Goal: Communication & Community: Answer question/provide support

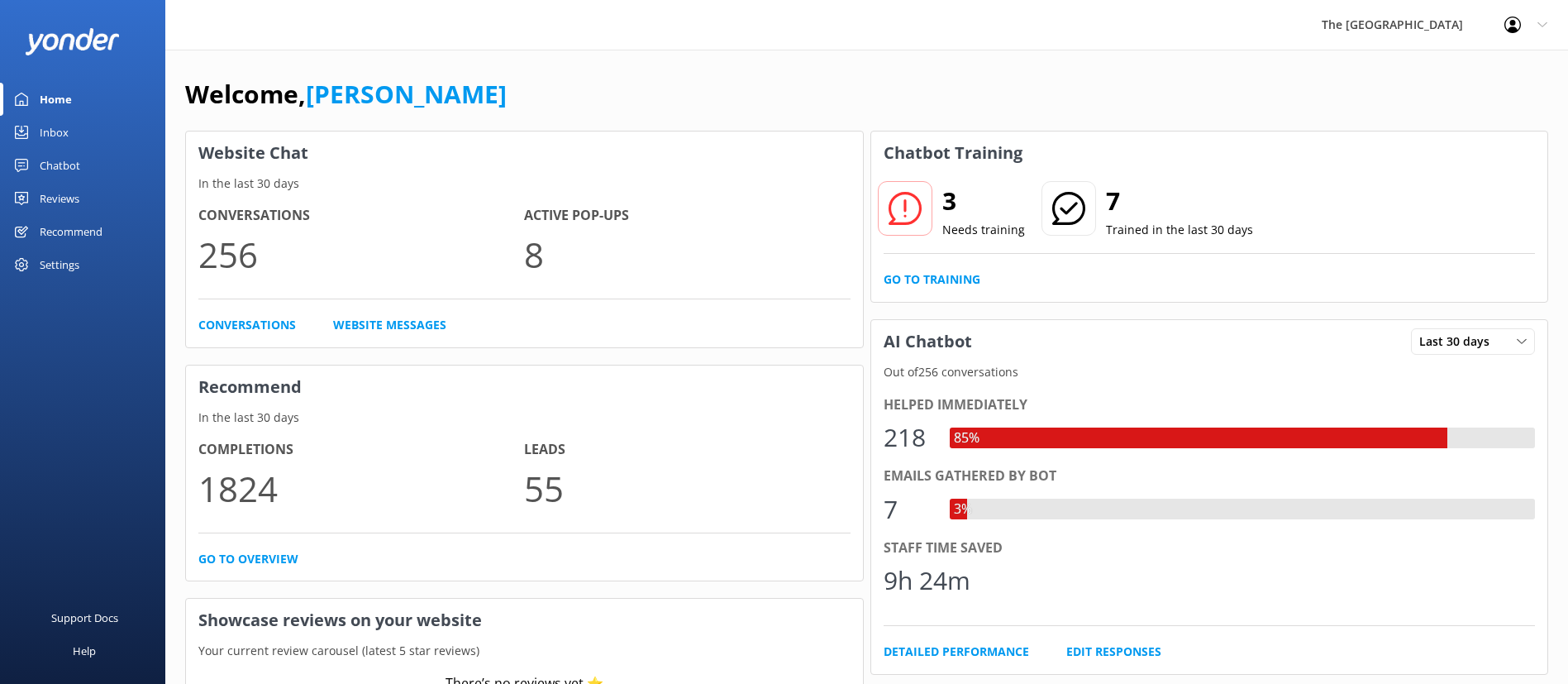
click at [43, 130] on div "Inbox" at bounding box center [54, 133] width 29 height 33
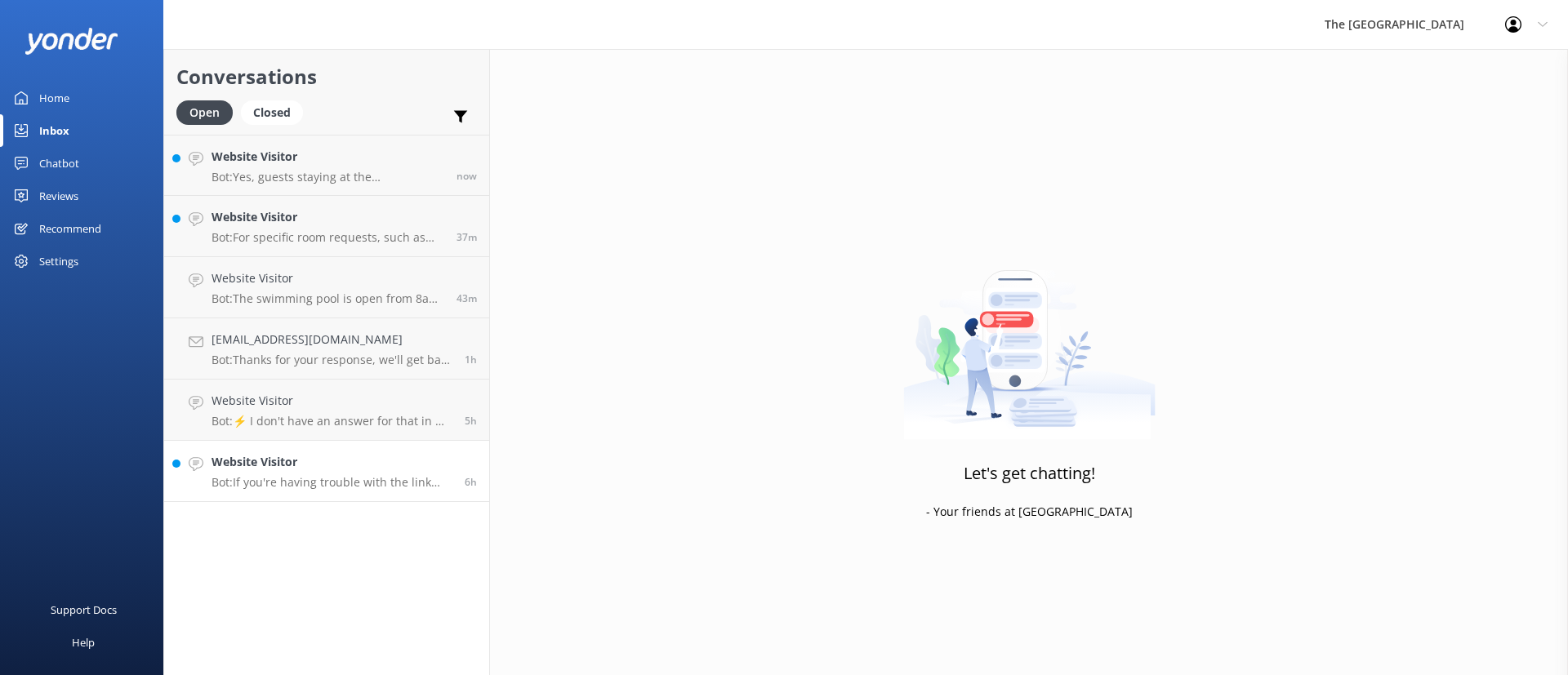
click at [328, 482] on p "Bot: If you're having trouble with the link provided, please contact our friend…" at bounding box center [332, 482] width 241 height 15
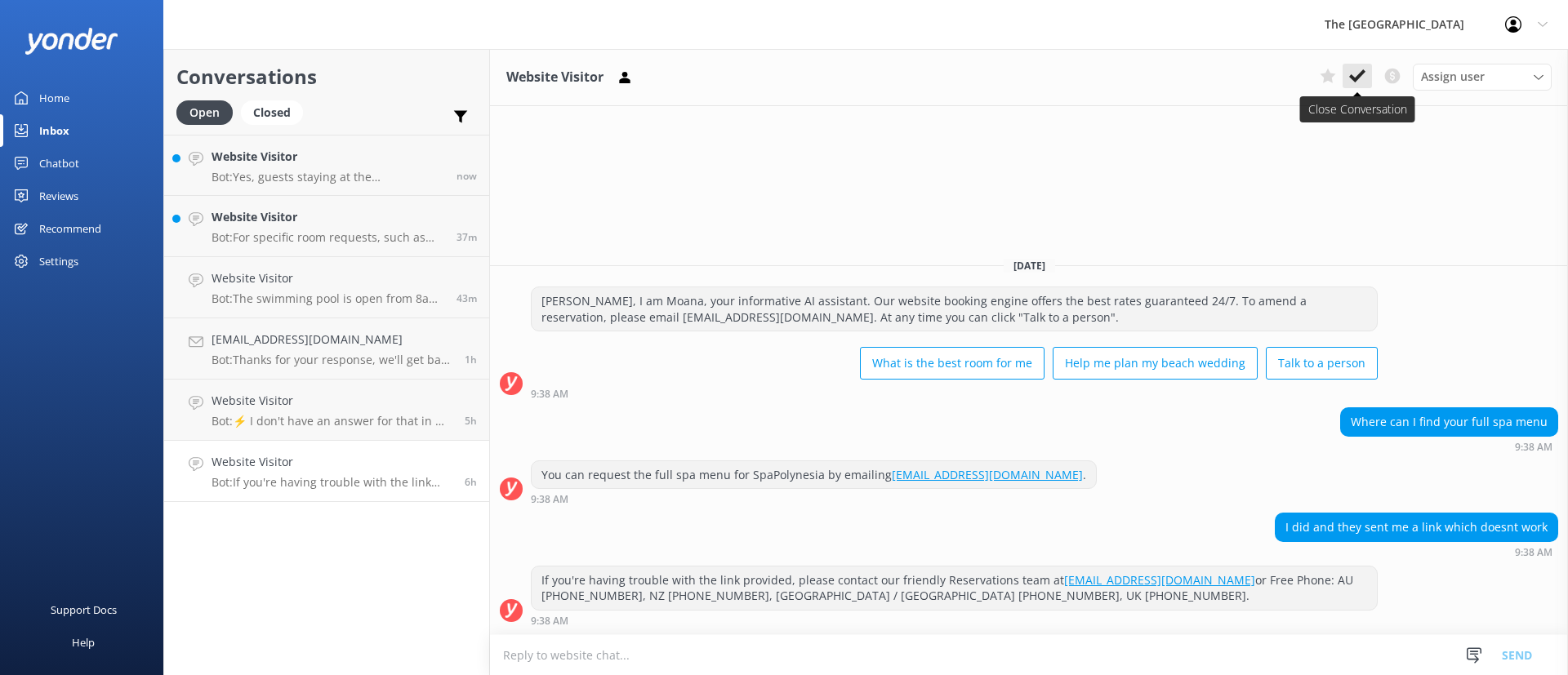
click at [1347, 67] on button at bounding box center [1357, 76] width 30 height 25
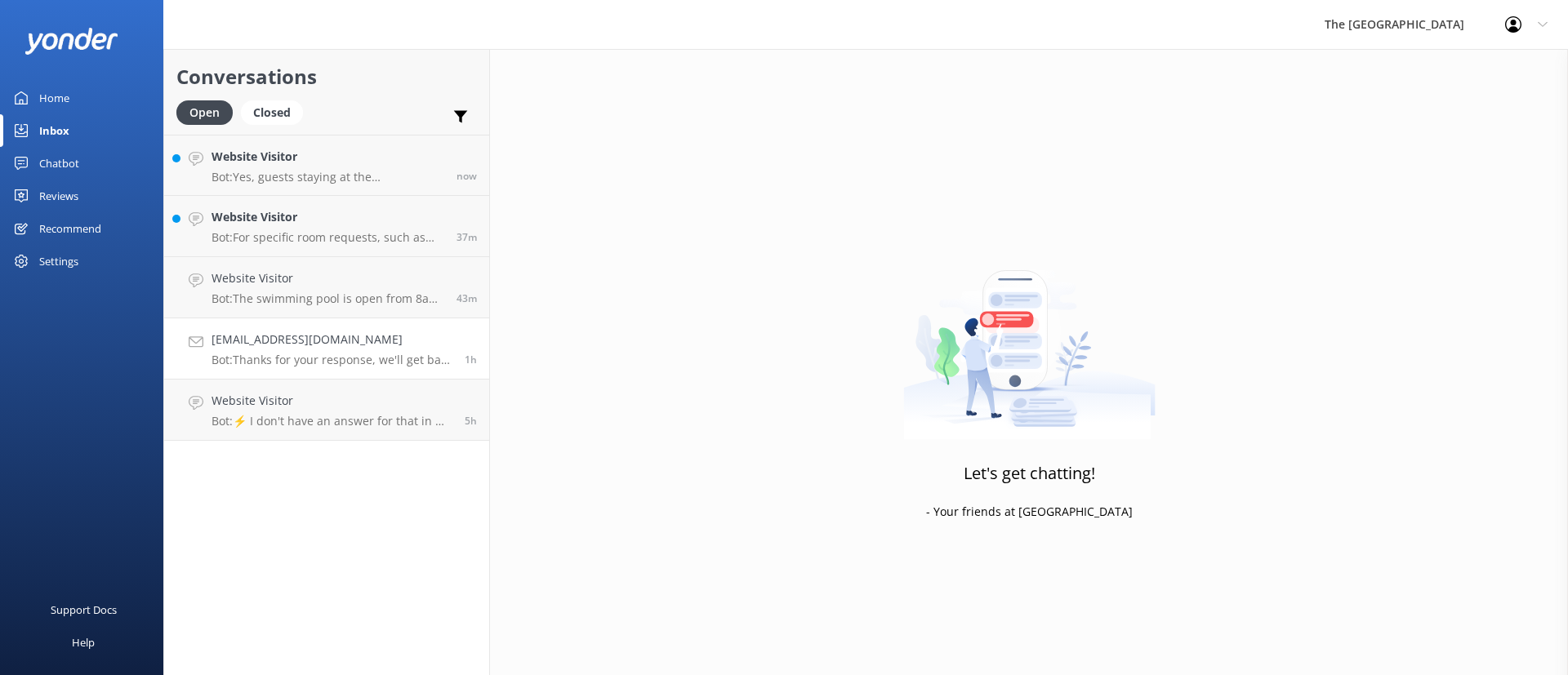
click at [321, 353] on p "Bot: Thanks for your response, we'll get back to you as soon as we can during o…" at bounding box center [332, 360] width 241 height 15
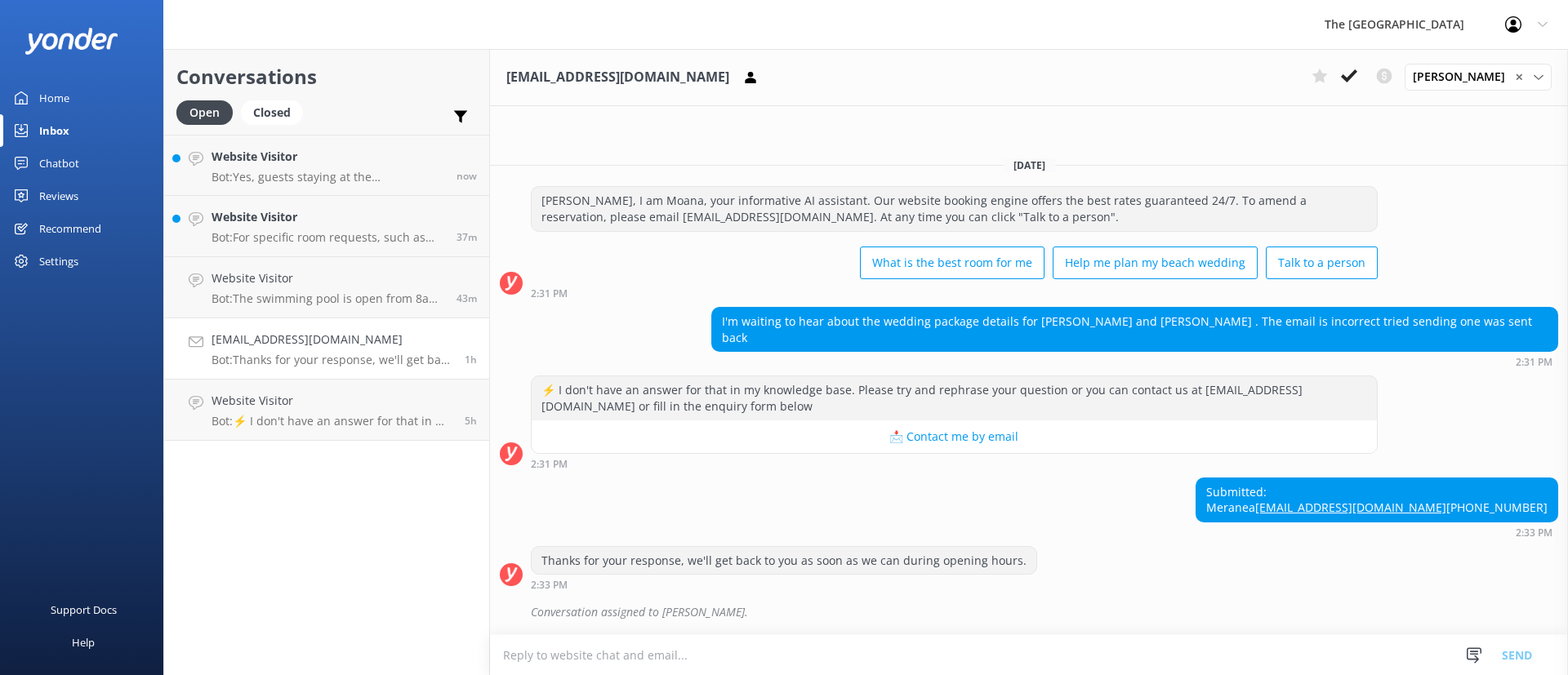
click at [1204, 531] on div "Submitted: Meranea [EMAIL_ADDRESS][DOMAIN_NAME] [PHONE_NUMBER] 2:33 PM" at bounding box center [1029, 507] width 1078 height 60
click at [329, 403] on h4 "Website Visitor" at bounding box center [332, 401] width 241 height 18
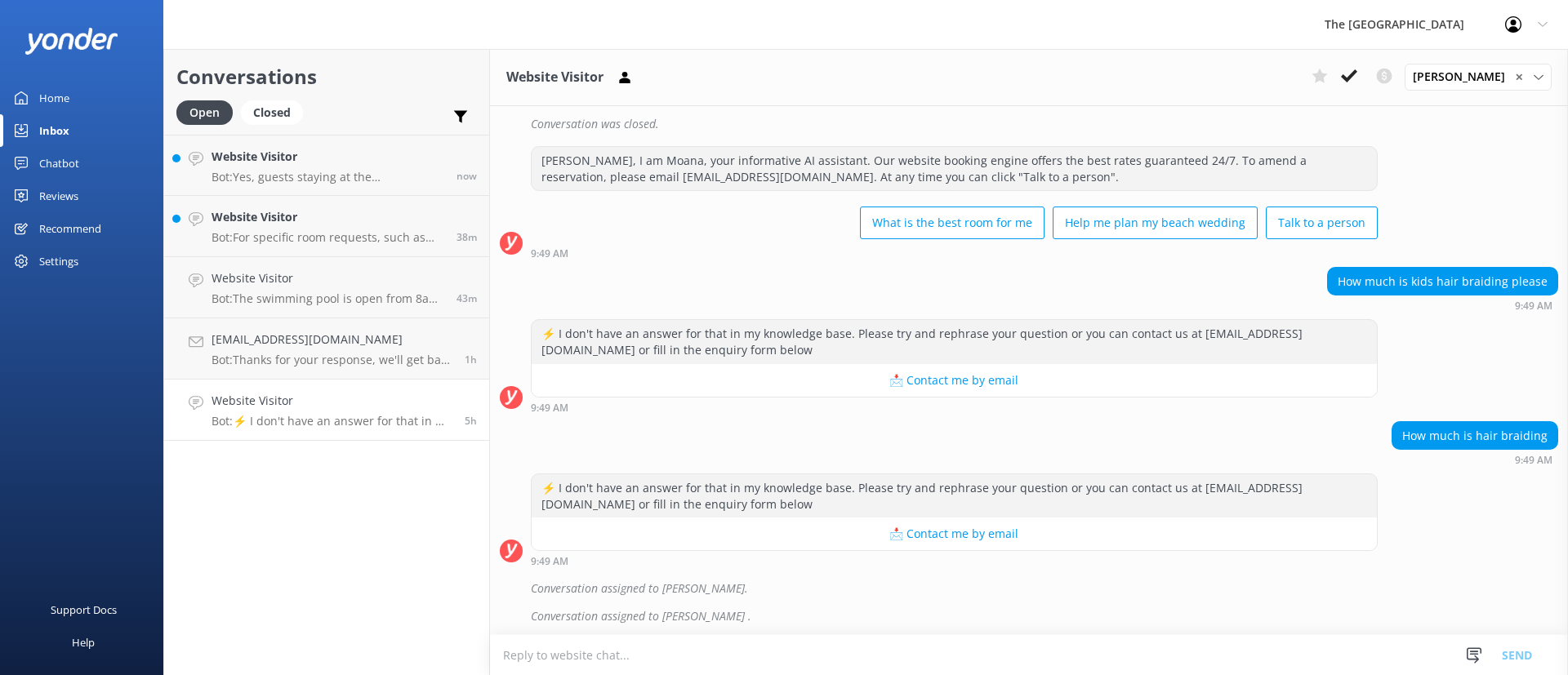
scroll to position [817, 0]
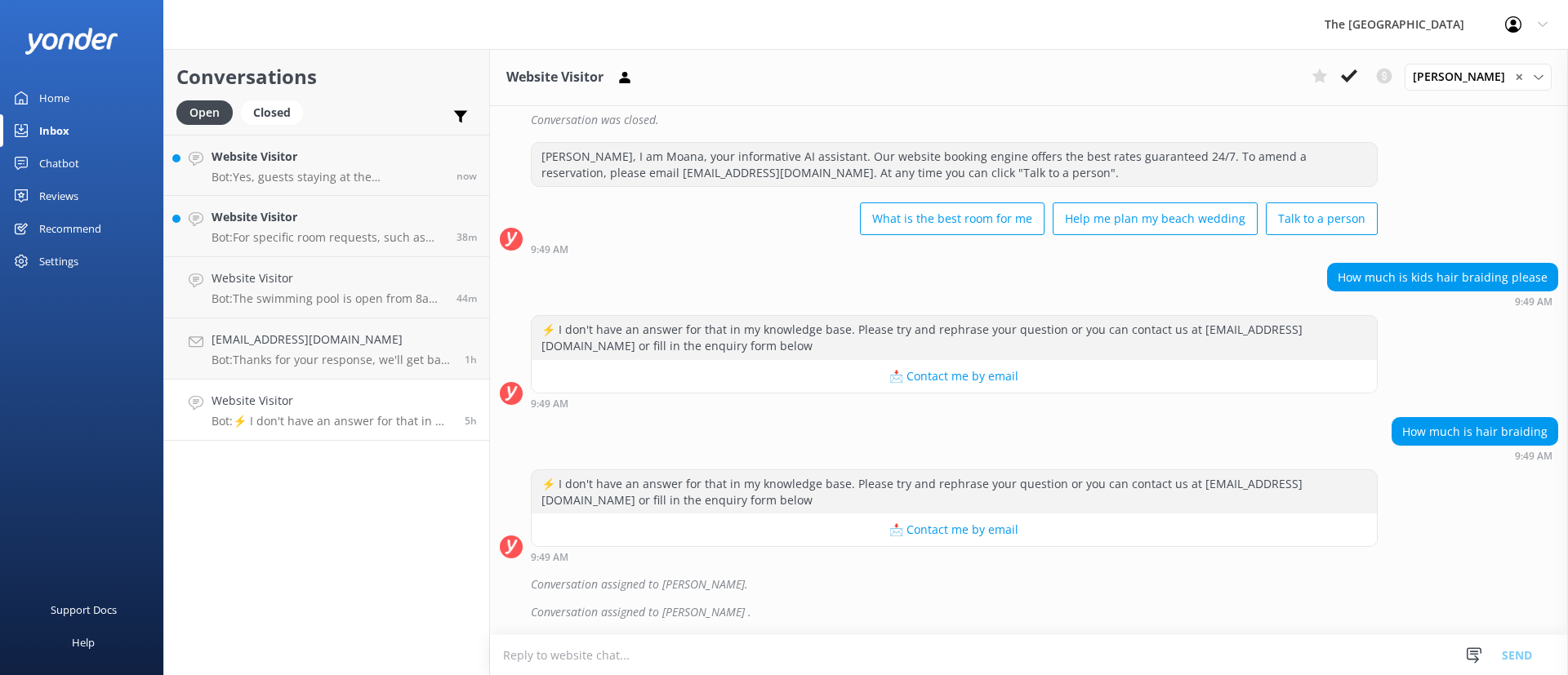
click at [939, 650] on textarea at bounding box center [1029, 654] width 1078 height 40
click at [344, 544] on div "Conversations Open Closed Important Converted Assigned to me Unassigned Website…" at bounding box center [326, 361] width 327 height 626
click at [287, 402] on h4 "Website Visitor" at bounding box center [332, 401] width 241 height 18
click at [331, 460] on div "Conversations Open Closed Important Converted Assigned to me Unassigned Website…" at bounding box center [326, 361] width 327 height 626
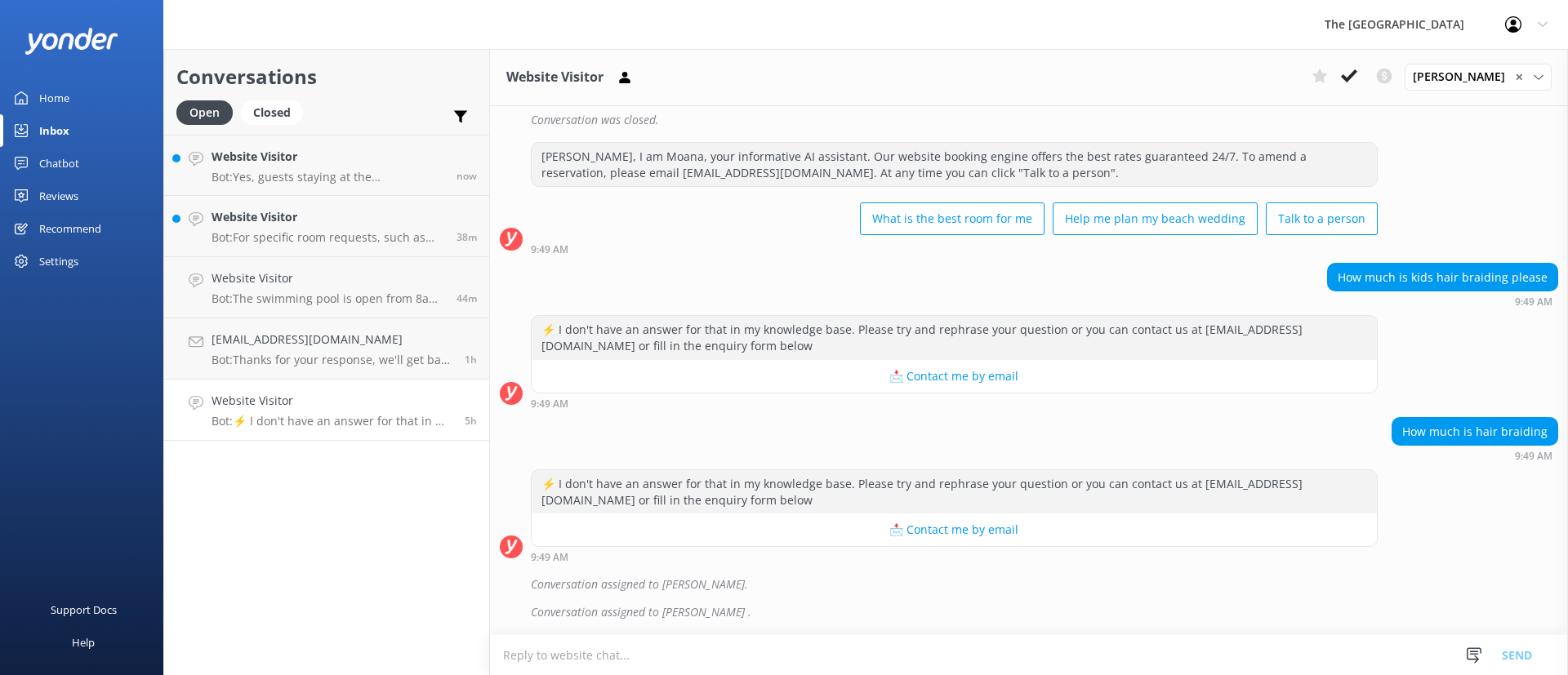
click at [370, 508] on div "Conversations Open Closed Important Converted Assigned to me Unassigned Website…" at bounding box center [326, 361] width 327 height 626
click at [383, 429] on link "Website Visitor Bot: ⚡ I don't have an answer for that in my knowledge base. Pl…" at bounding box center [326, 410] width 325 height 61
click at [336, 438] on link "Website Visitor Bot: ⚡ I don't have an answer for that in my knowledge base. Pl…" at bounding box center [326, 410] width 325 height 61
click at [1357, 68] on icon at bounding box center [1349, 76] width 16 height 16
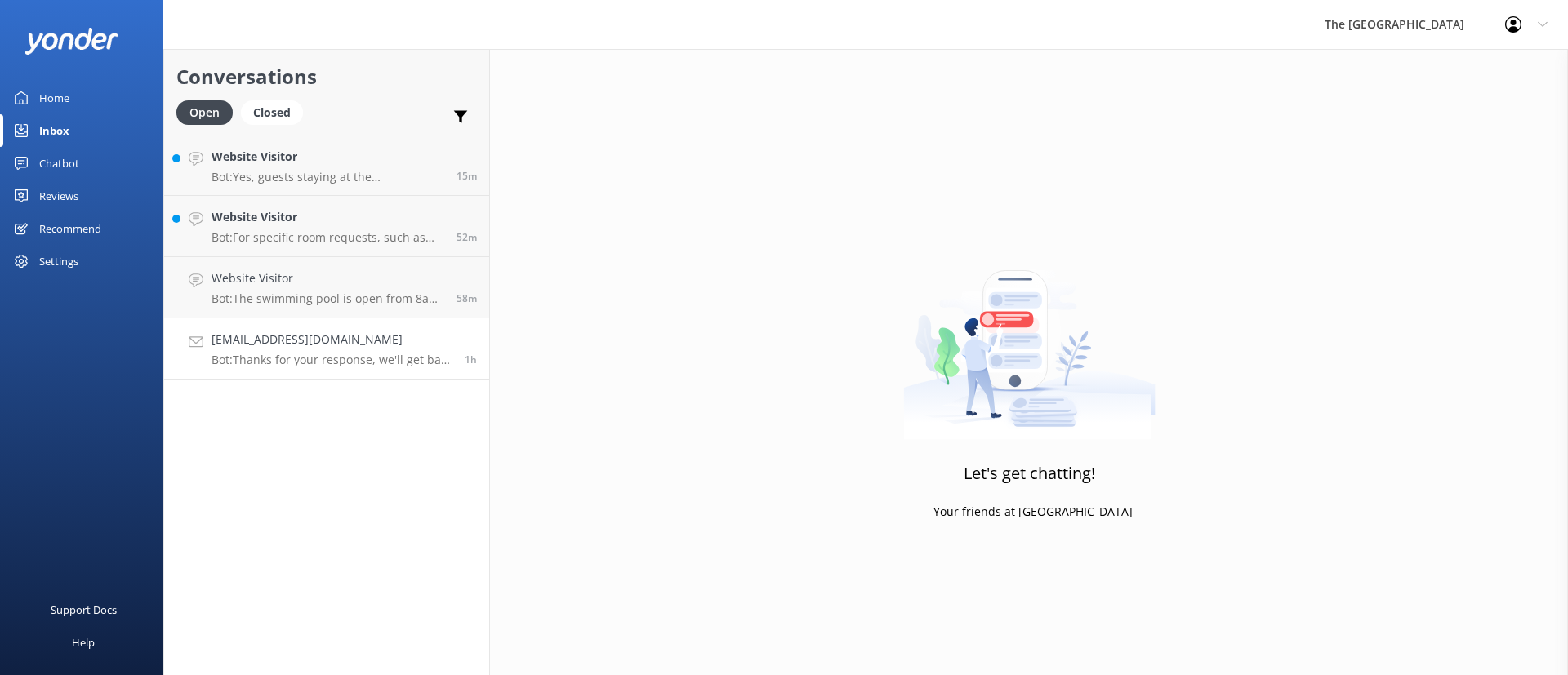
click at [340, 370] on link "[EMAIL_ADDRESS][DOMAIN_NAME] Bot: Thanks for your response, we'll get back to y…" at bounding box center [326, 349] width 325 height 61
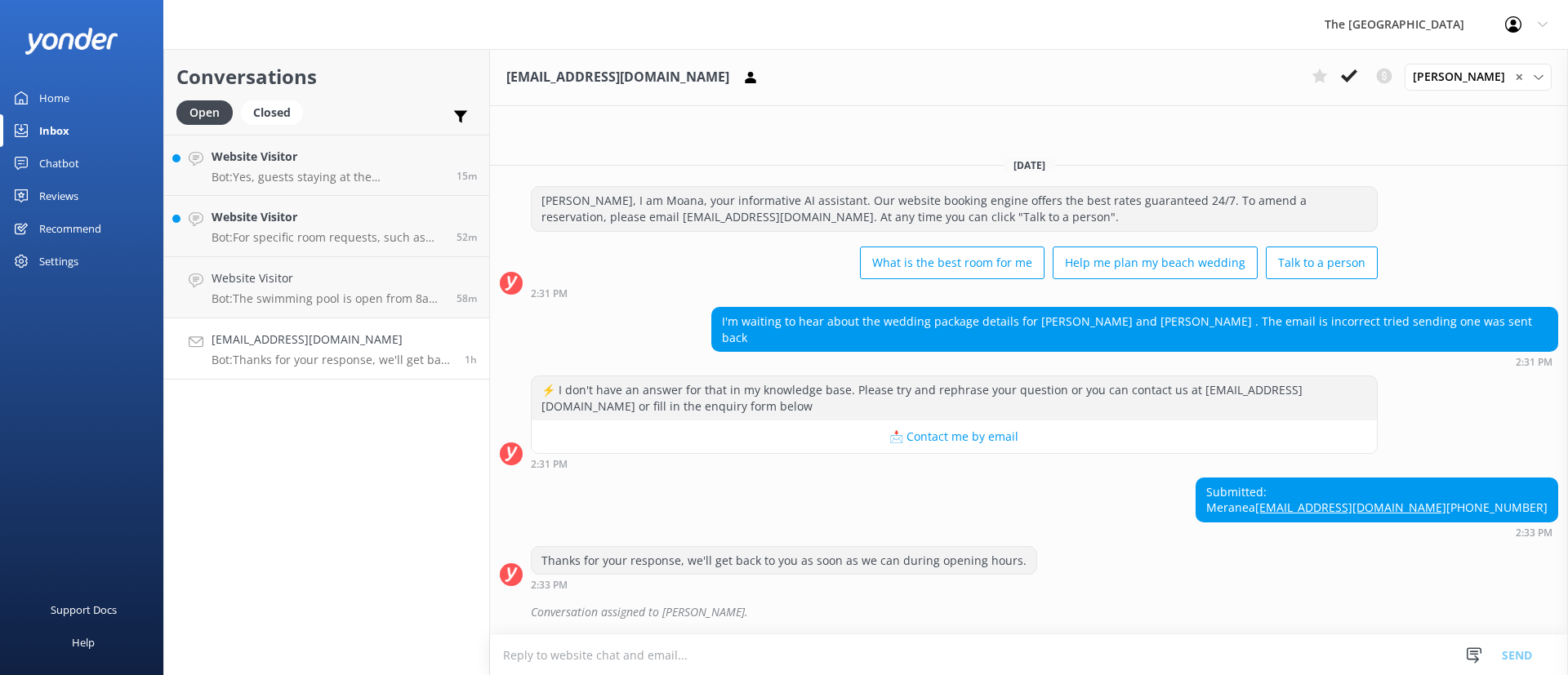
drag, startPoint x: 1267, startPoint y: 479, endPoint x: 1273, endPoint y: 500, distance: 21.8
click at [1273, 500] on div "Submitted: Meranea [EMAIL_ADDRESS][DOMAIN_NAME] [PHONE_NUMBER] 2:33 PM" at bounding box center [1029, 507] width 1078 height 60
click at [1226, 515] on div "Submitted: Meranea [EMAIL_ADDRESS][DOMAIN_NAME] [PHONE_NUMBER] 2:33 PM" at bounding box center [1029, 507] width 1078 height 60
click at [582, 659] on textarea at bounding box center [1029, 654] width 1078 height 40
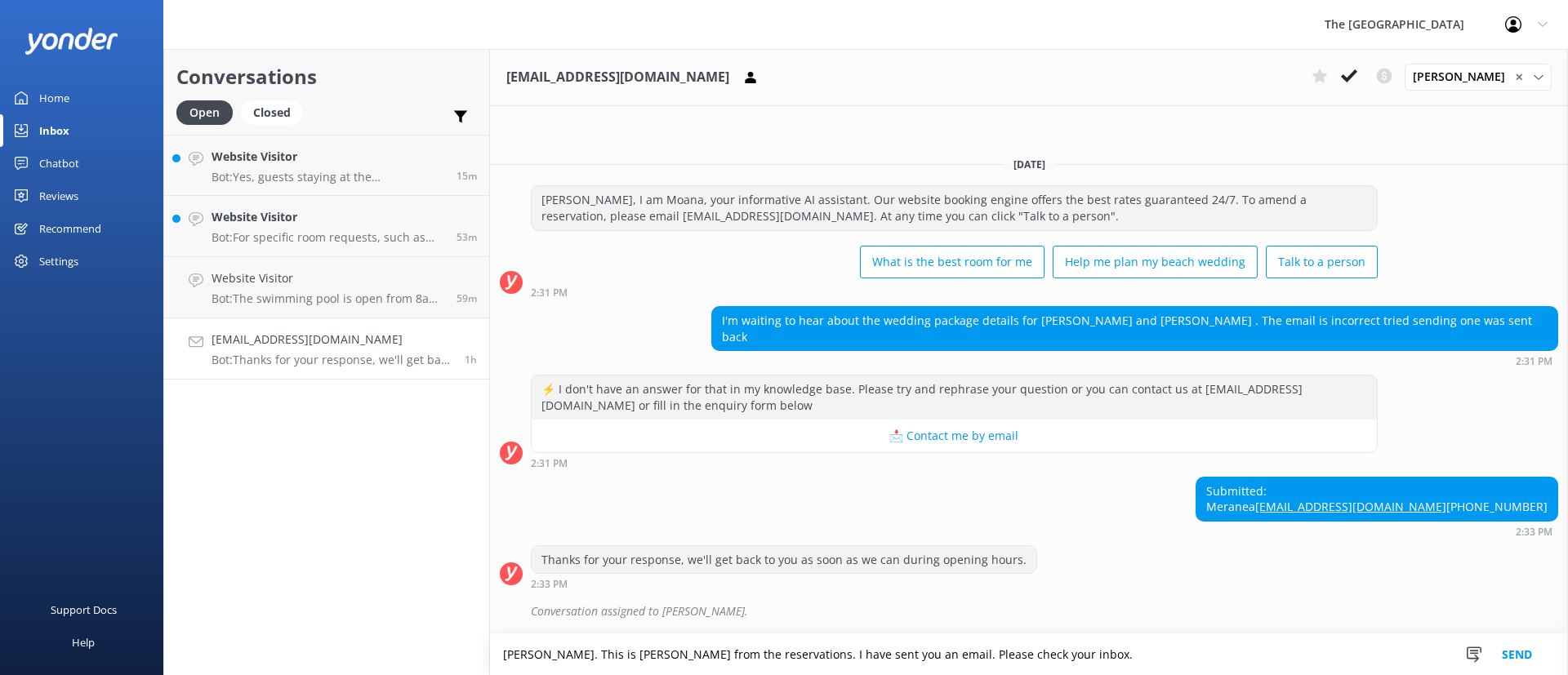
type textarea "[PERSON_NAME]. This is [PERSON_NAME] from the reservations. I have sent you an …"
click at [1531, 654] on button "Send" at bounding box center [1517, 655] width 61 height 41
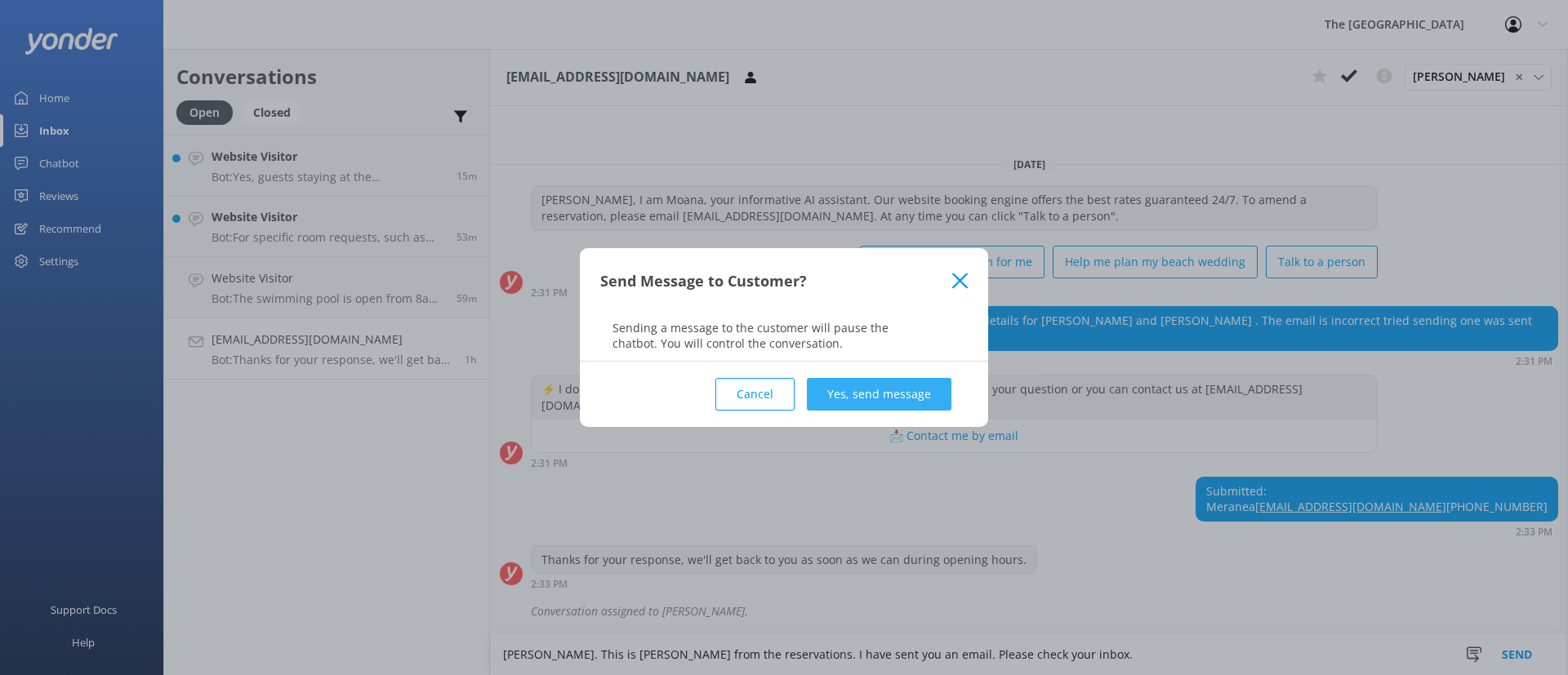
click at [891, 393] on button "Yes, send message" at bounding box center [880, 394] width 145 height 33
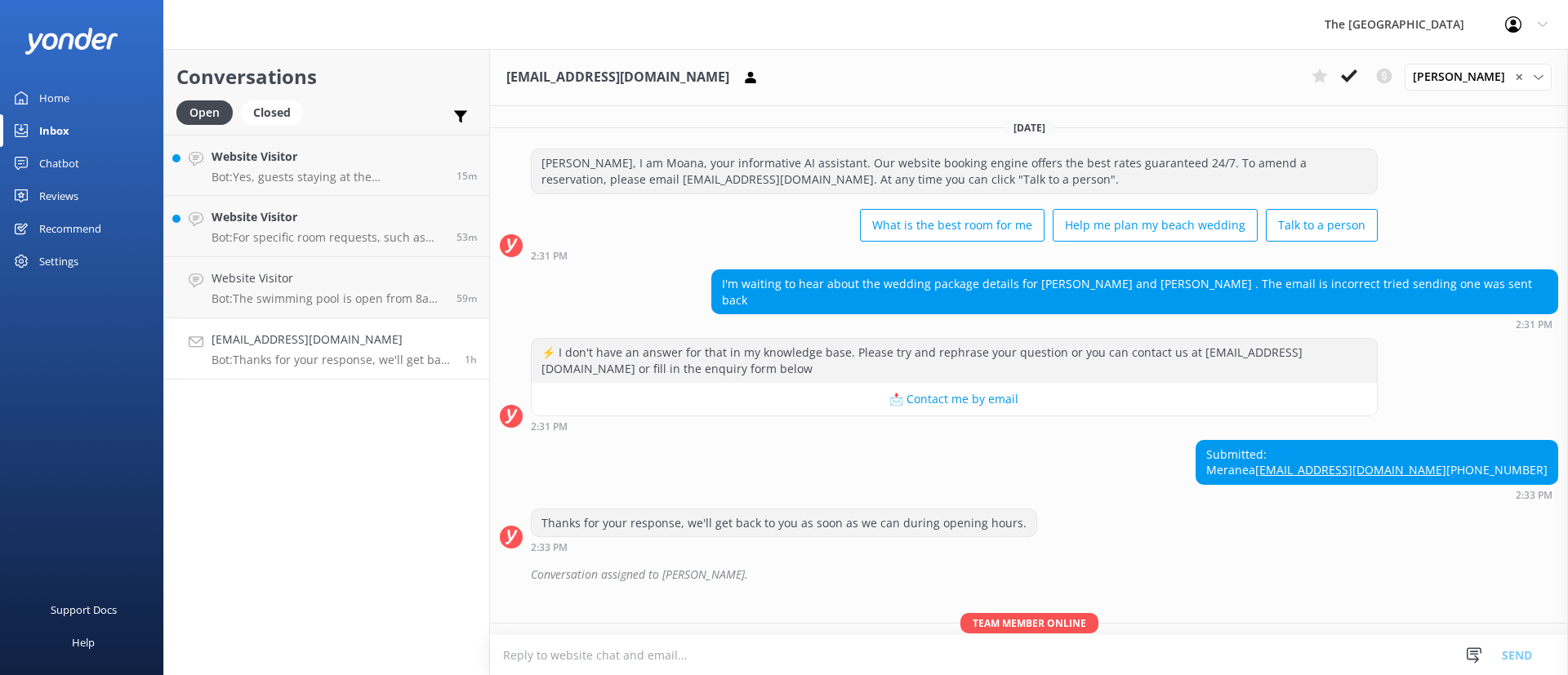
click at [1219, 440] on div "Submitted: Meranea [EMAIL_ADDRESS][DOMAIN_NAME] [PHONE_NUMBER] 2:33 PM" at bounding box center [1029, 469] width 1078 height 60
click at [1302, 469] on div "Submitted: Meranea [EMAIL_ADDRESS][DOMAIN_NAME] [PHONE_NUMBER] 2:33 PM" at bounding box center [1029, 469] width 1078 height 60
drag, startPoint x: 1540, startPoint y: 464, endPoint x: 1392, endPoint y: 475, distance: 148.4
click at [1392, 475] on div "Submitted: Meranea [EMAIL_ADDRESS][DOMAIN_NAME] [PHONE_NUMBER] 2:33 PM" at bounding box center [1029, 469] width 1078 height 60
copy link "[EMAIL_ADDRESS][DOMAIN_NAME]"
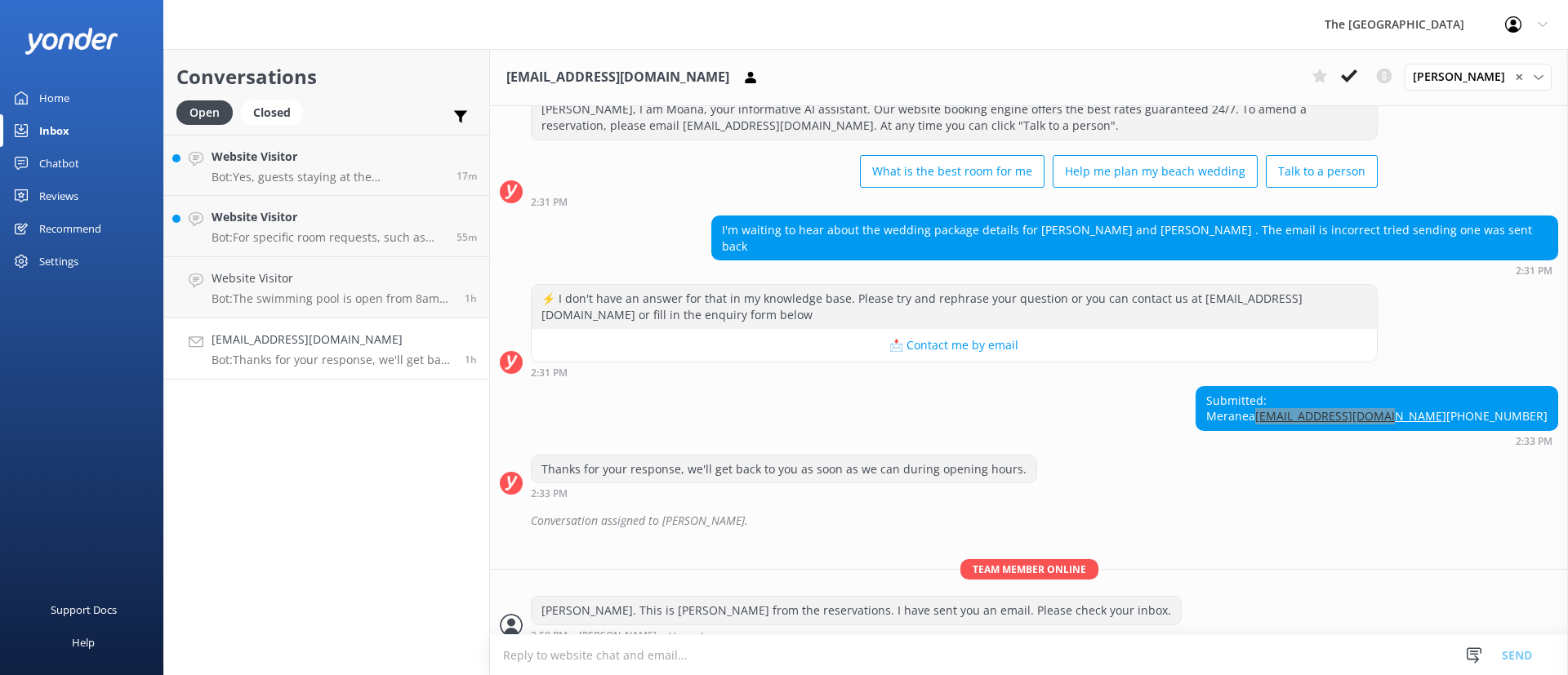
scroll to position [84, 0]
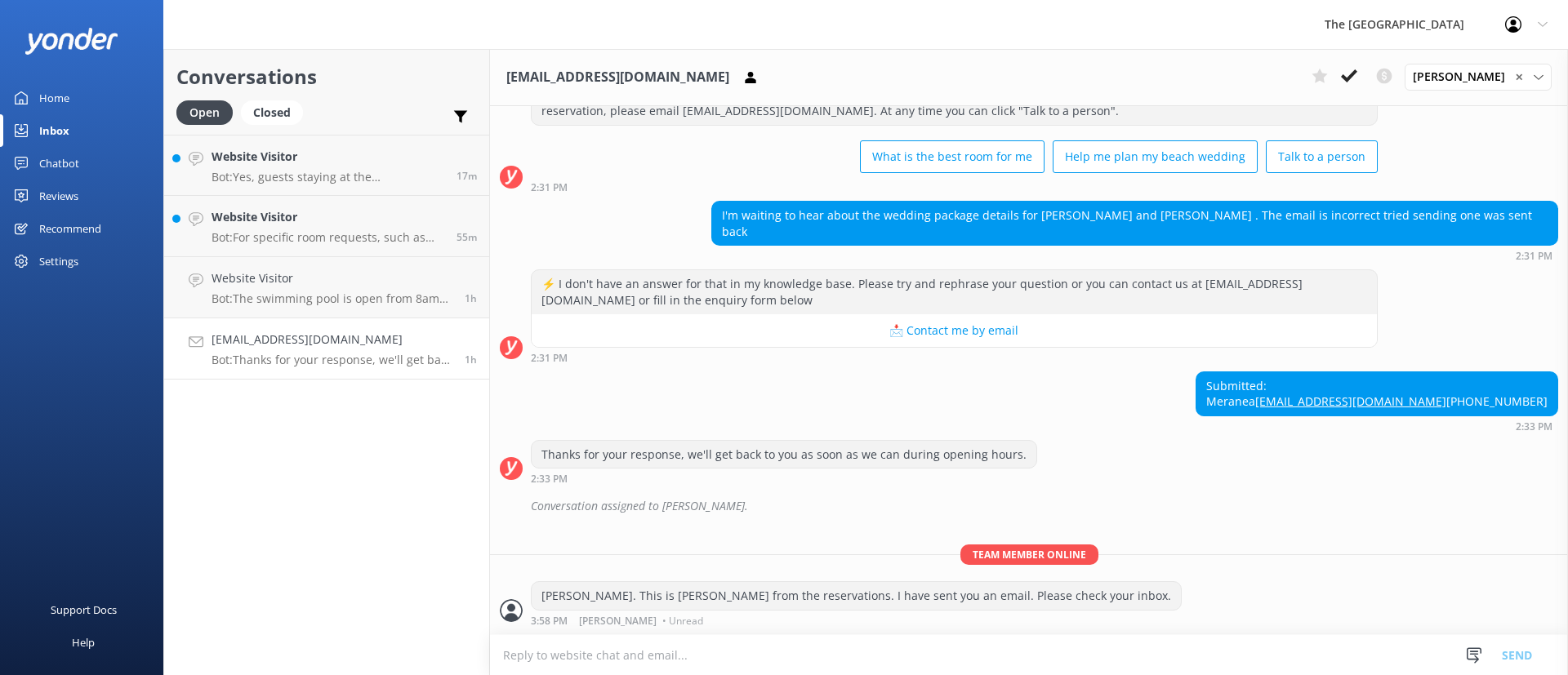
click at [1121, 508] on div "Conversation assigned to [PERSON_NAME]." at bounding box center [1044, 506] width 1027 height 28
click at [1131, 505] on div "Conversation assigned to [PERSON_NAME]." at bounding box center [1044, 506] width 1027 height 28
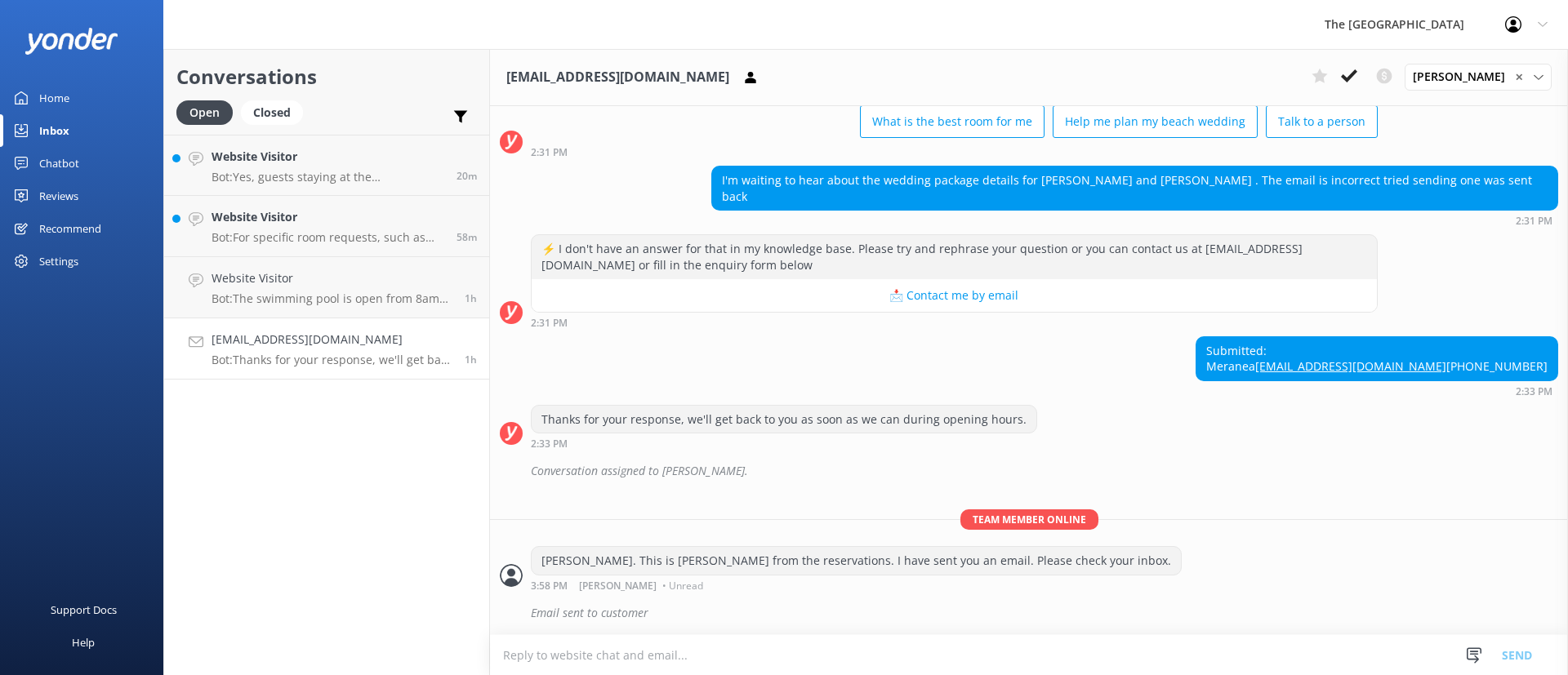
click at [764, 510] on p "Team member online" at bounding box center [1029, 519] width 1078 height 21
drag, startPoint x: 1288, startPoint y: 456, endPoint x: 1007, endPoint y: 343, distance: 302.9
click at [1288, 453] on div "[DATE] [PERSON_NAME], I am Moana, your informative AI assistant. Our website bo…" at bounding box center [1029, 319] width 1078 height 632
click at [1254, 524] on p "Team member online" at bounding box center [1029, 519] width 1078 height 21
click at [1175, 432] on div "Thanks for your response, we'll get back to you as soon as we can during openin…" at bounding box center [1029, 427] width 1078 height 45
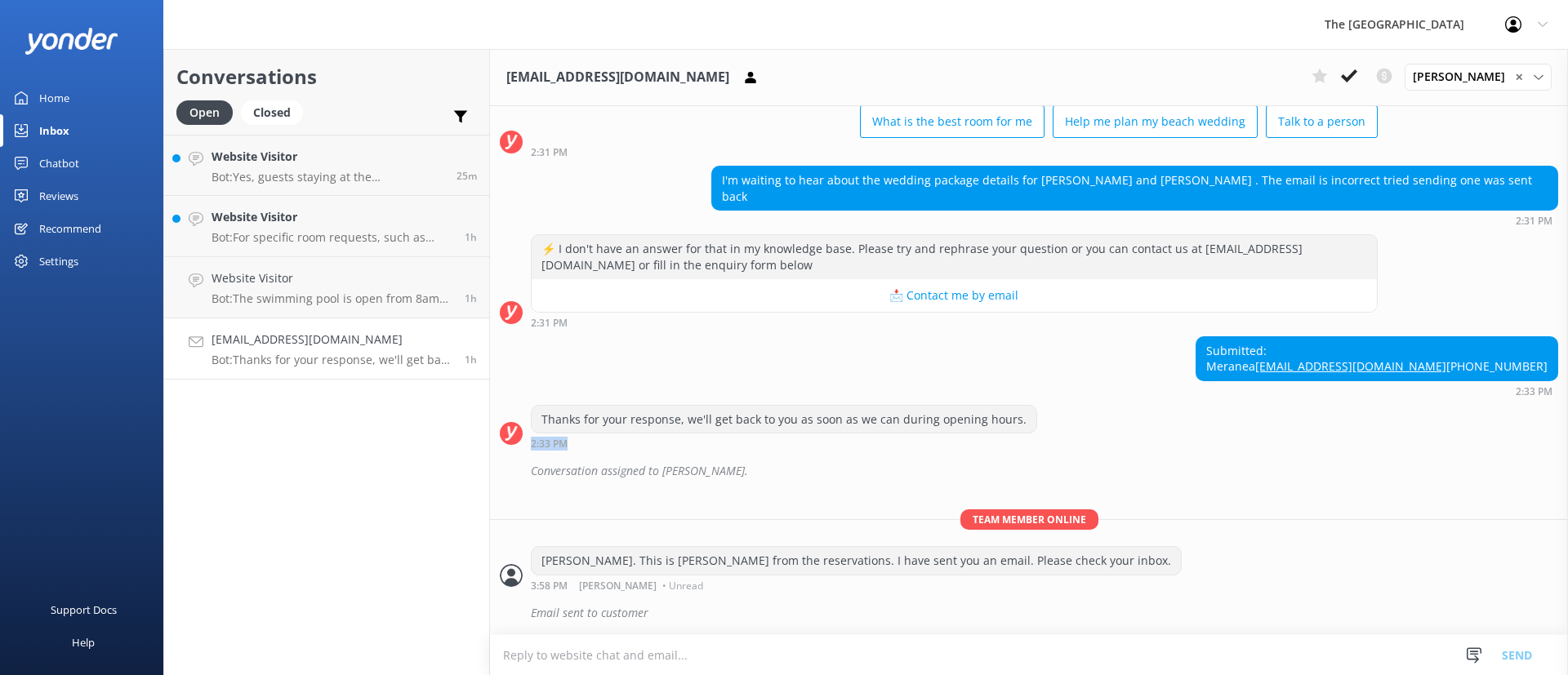
click at [1172, 434] on div "Thanks for your response, we'll get back to you as soon as we can during openin…" at bounding box center [1029, 427] width 1078 height 45
click at [385, 343] on h4 "[EMAIL_ADDRESS][DOMAIN_NAME]" at bounding box center [332, 340] width 241 height 18
click at [1364, 75] on button at bounding box center [1349, 76] width 30 height 25
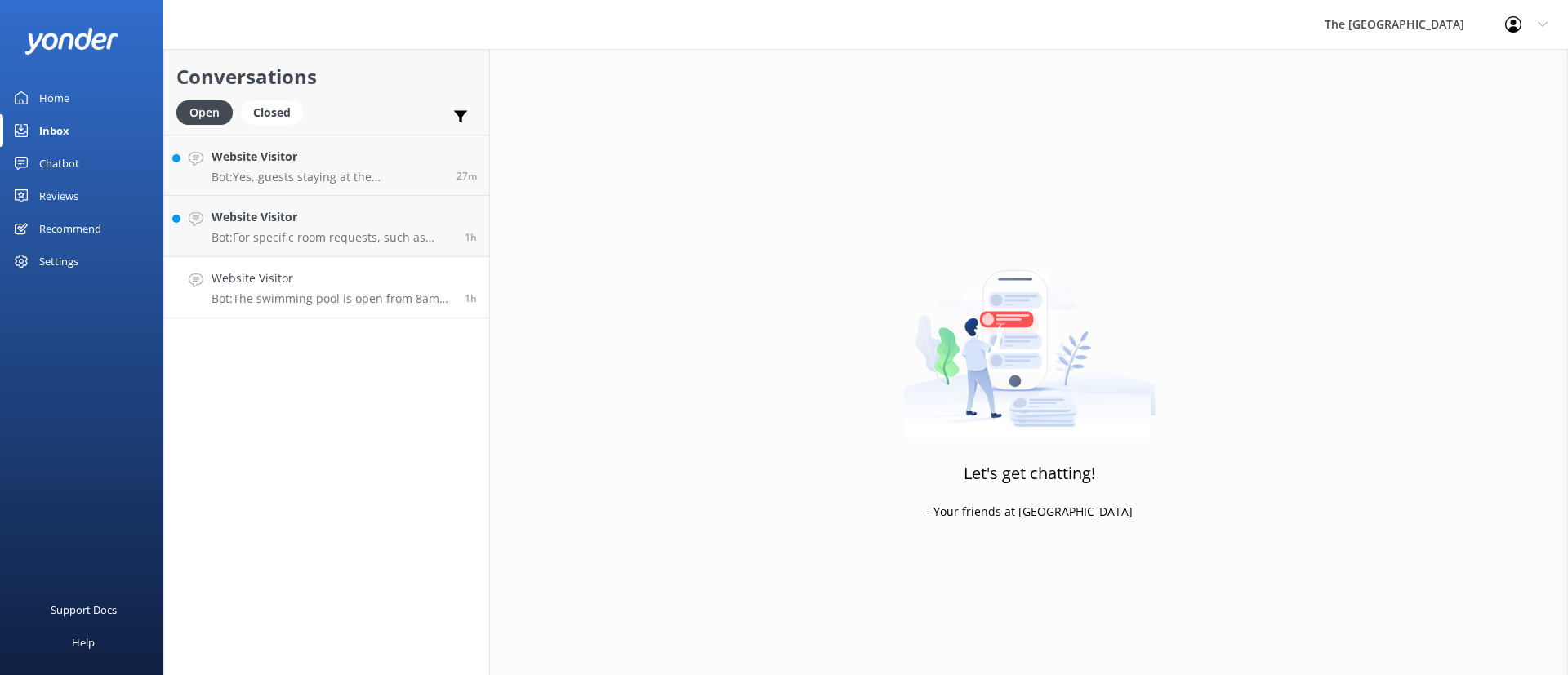
click at [322, 282] on h4 "Website Visitor" at bounding box center [332, 278] width 241 height 18
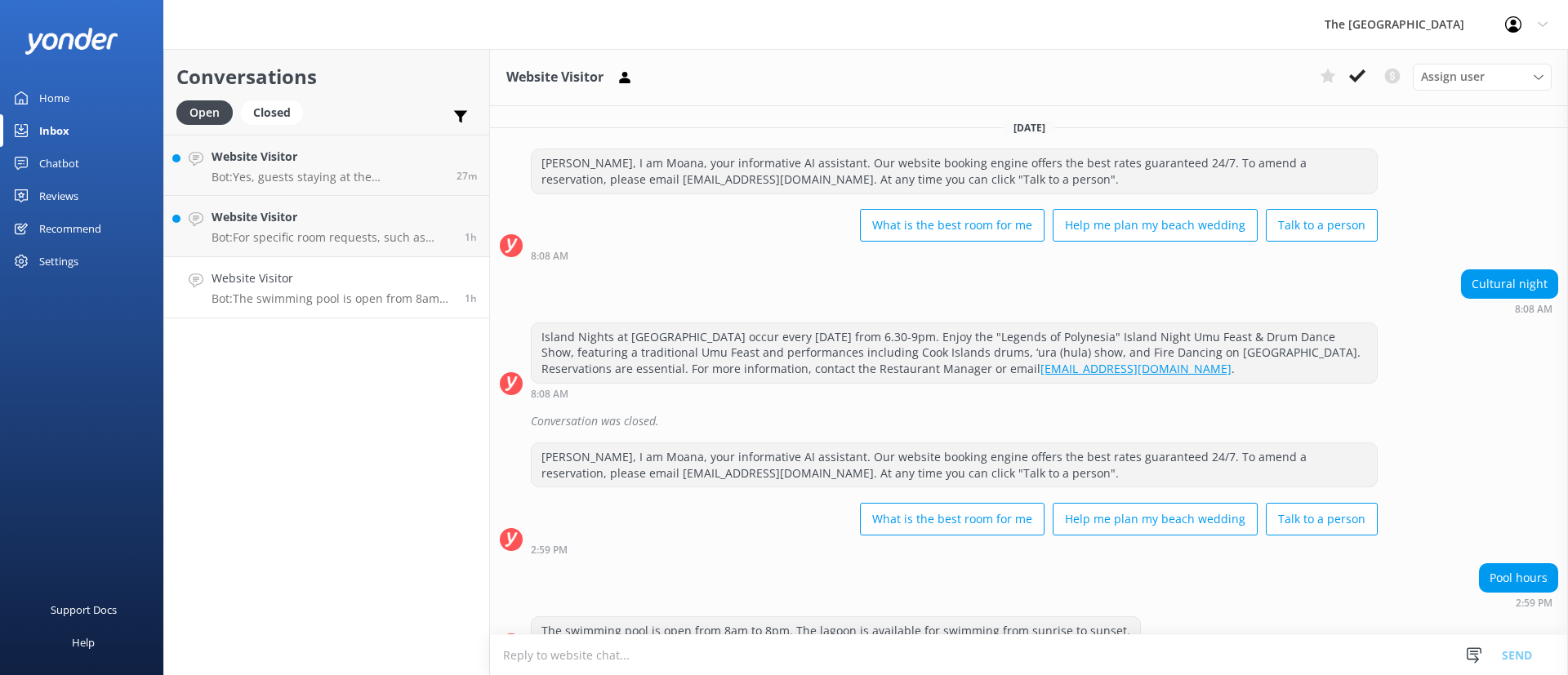
scroll to position [35, 0]
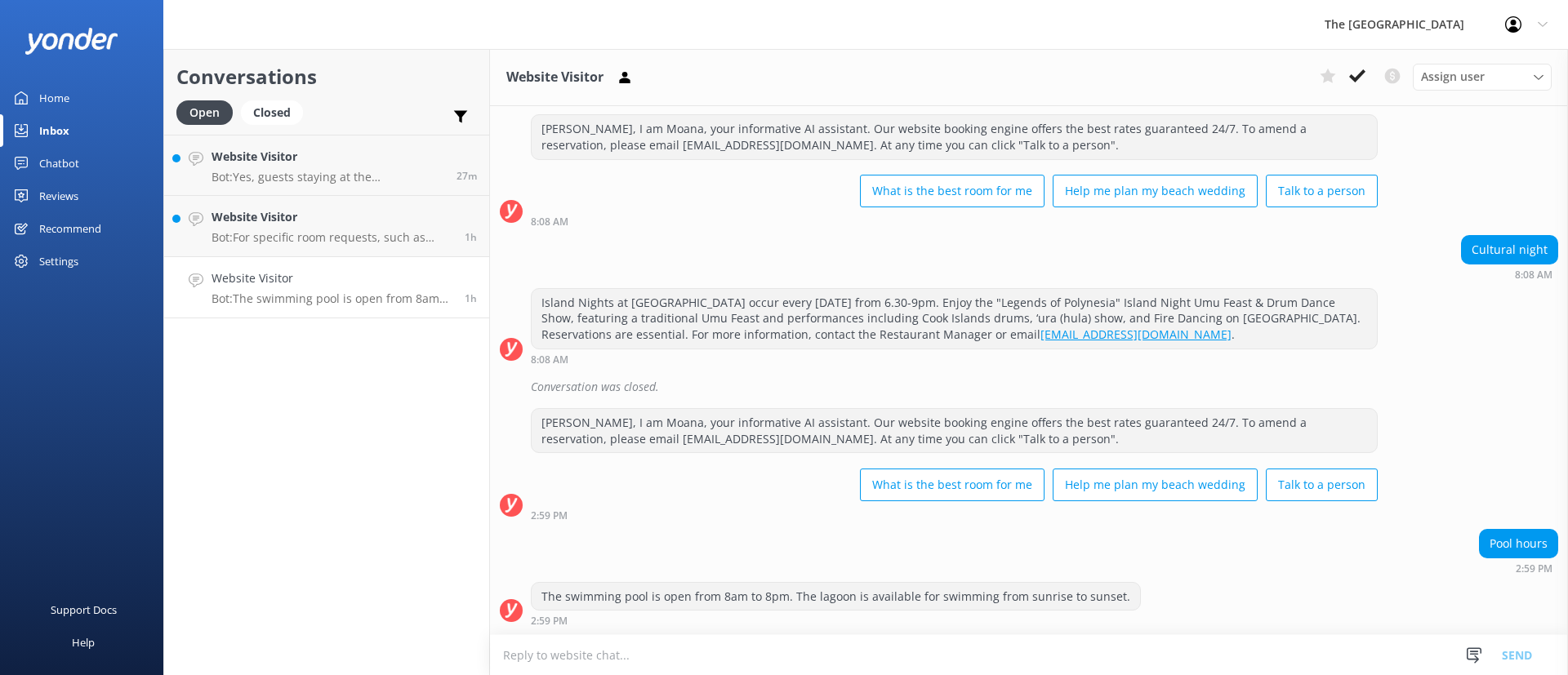
click at [1374, 78] on div "Assign user Rarotongan Tata [PERSON_NAME] [PERSON_NAME] [PERSON_NAME] Vakalalab…" at bounding box center [1433, 77] width 239 height 26
click at [312, 233] on p "Bot: For specific room requests, such as ensuring a Beachfront Room is directly…" at bounding box center [332, 238] width 241 height 15
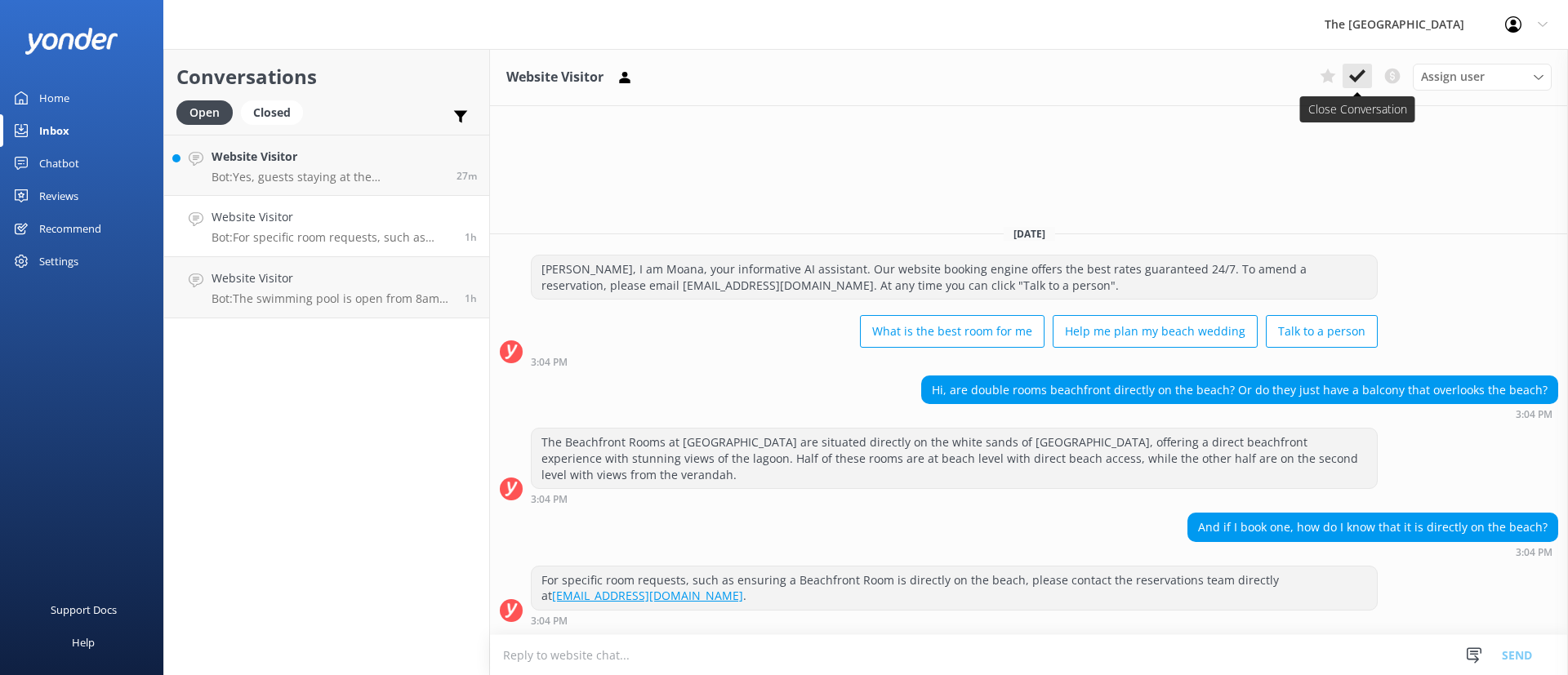
click at [1351, 79] on icon at bounding box center [1357, 76] width 16 height 16
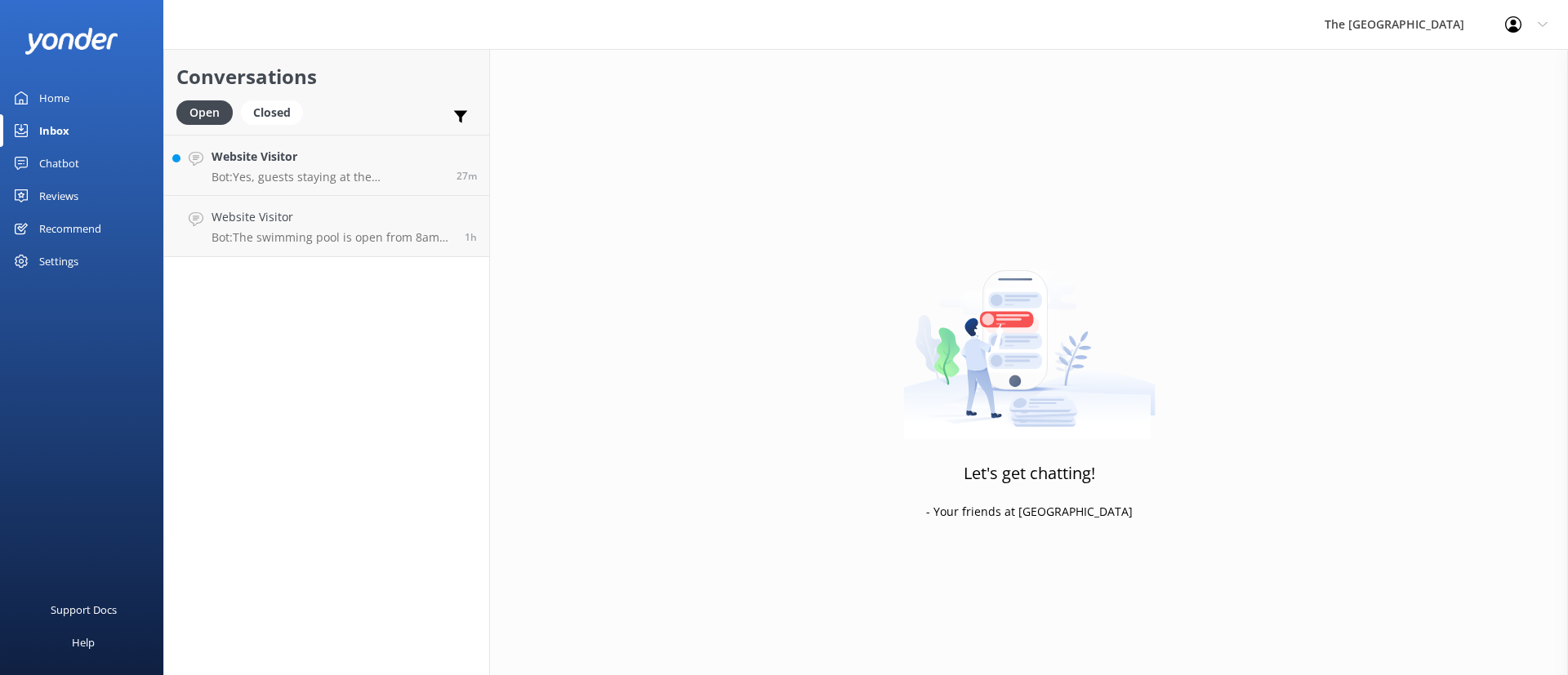
click at [353, 230] on p "Bot: The swimming pool is open from 8am to 8pm. The lagoon is available for swi…" at bounding box center [332, 238] width 241 height 15
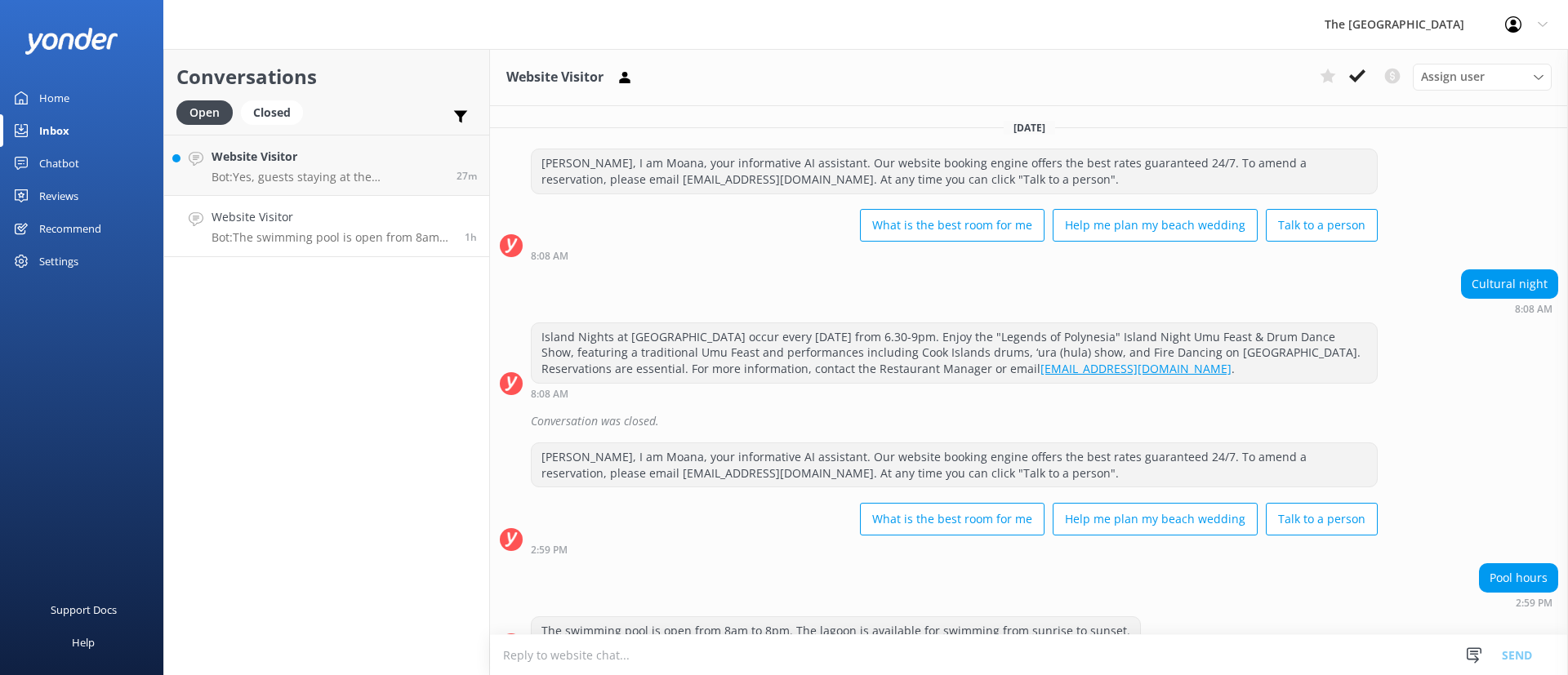
scroll to position [35, 0]
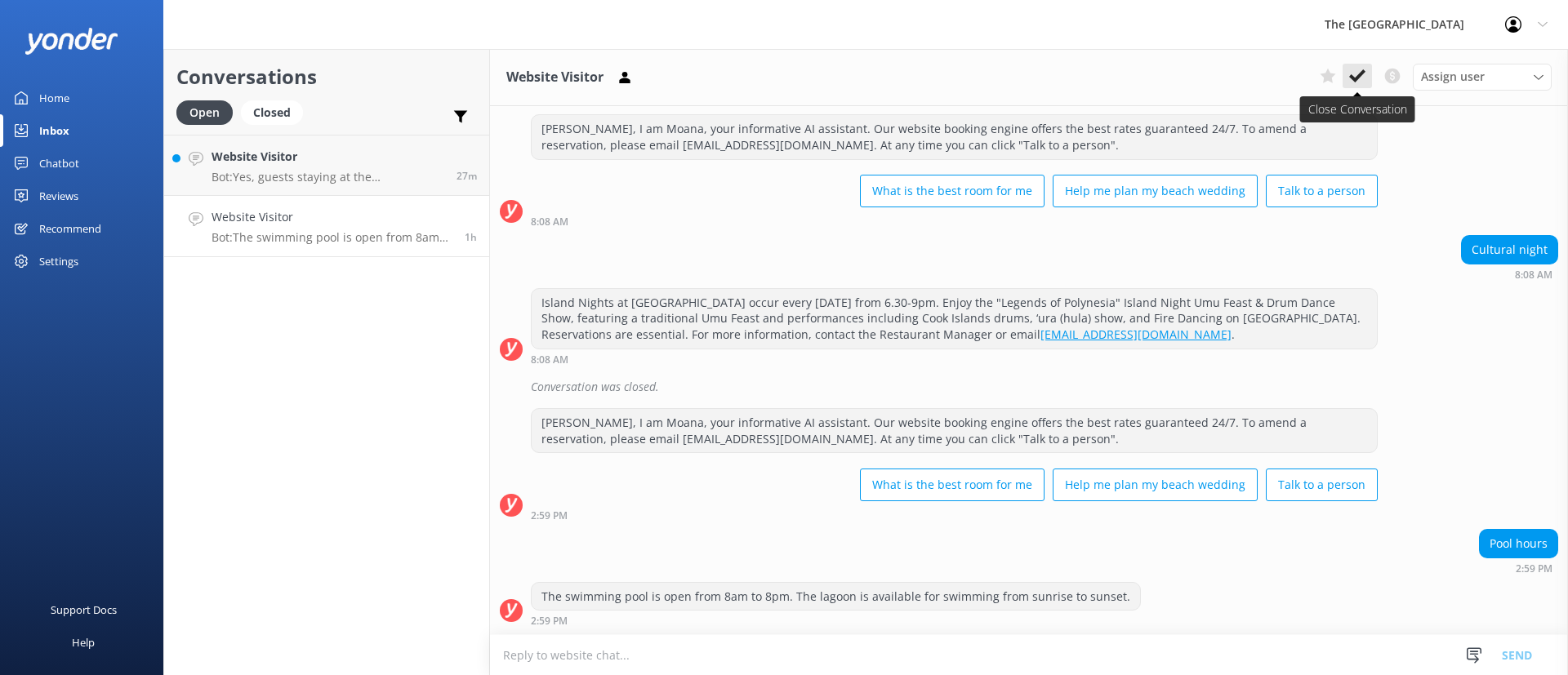
click at [1368, 77] on button at bounding box center [1357, 76] width 30 height 25
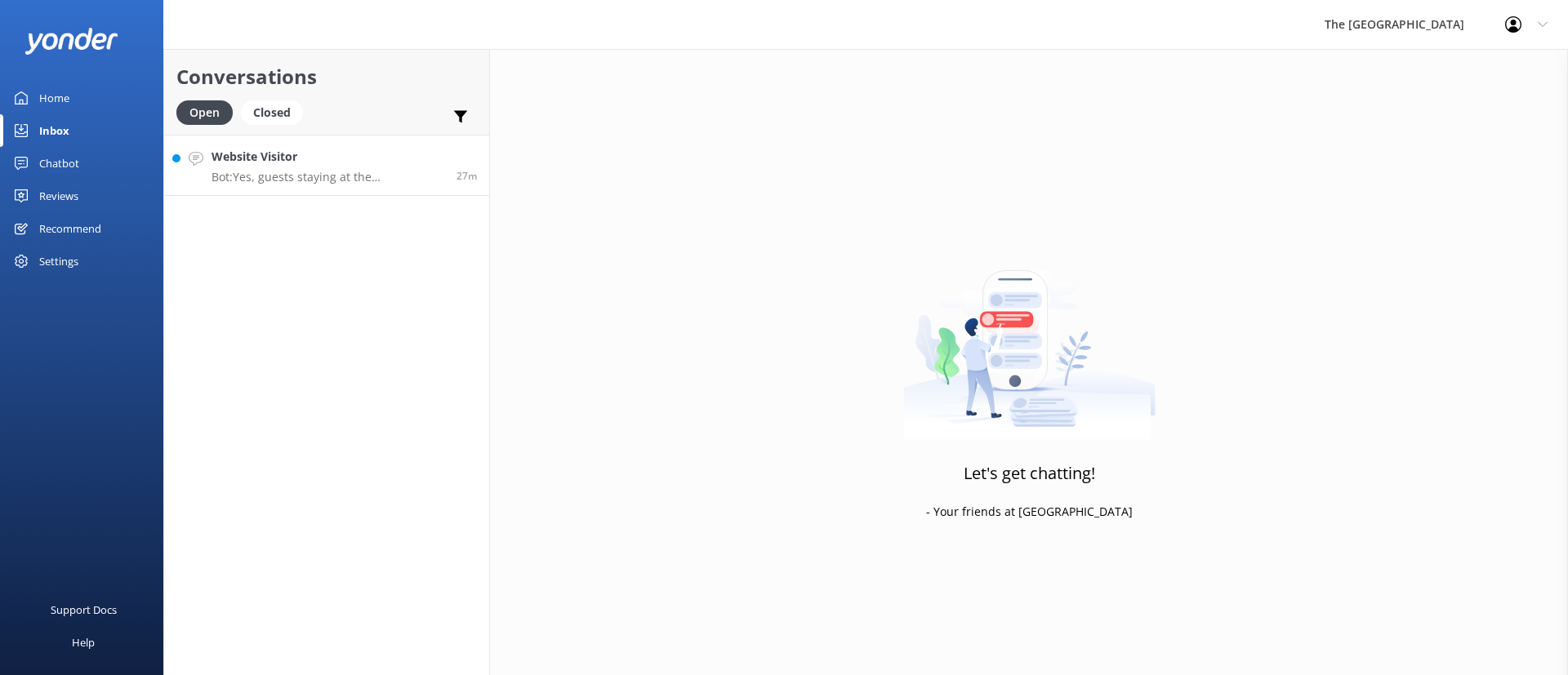
click at [347, 176] on p "Bot: Yes, guests staying at the [GEOGRAPHIC_DATA] – On the Beach have access to…" at bounding box center [328, 177] width 233 height 15
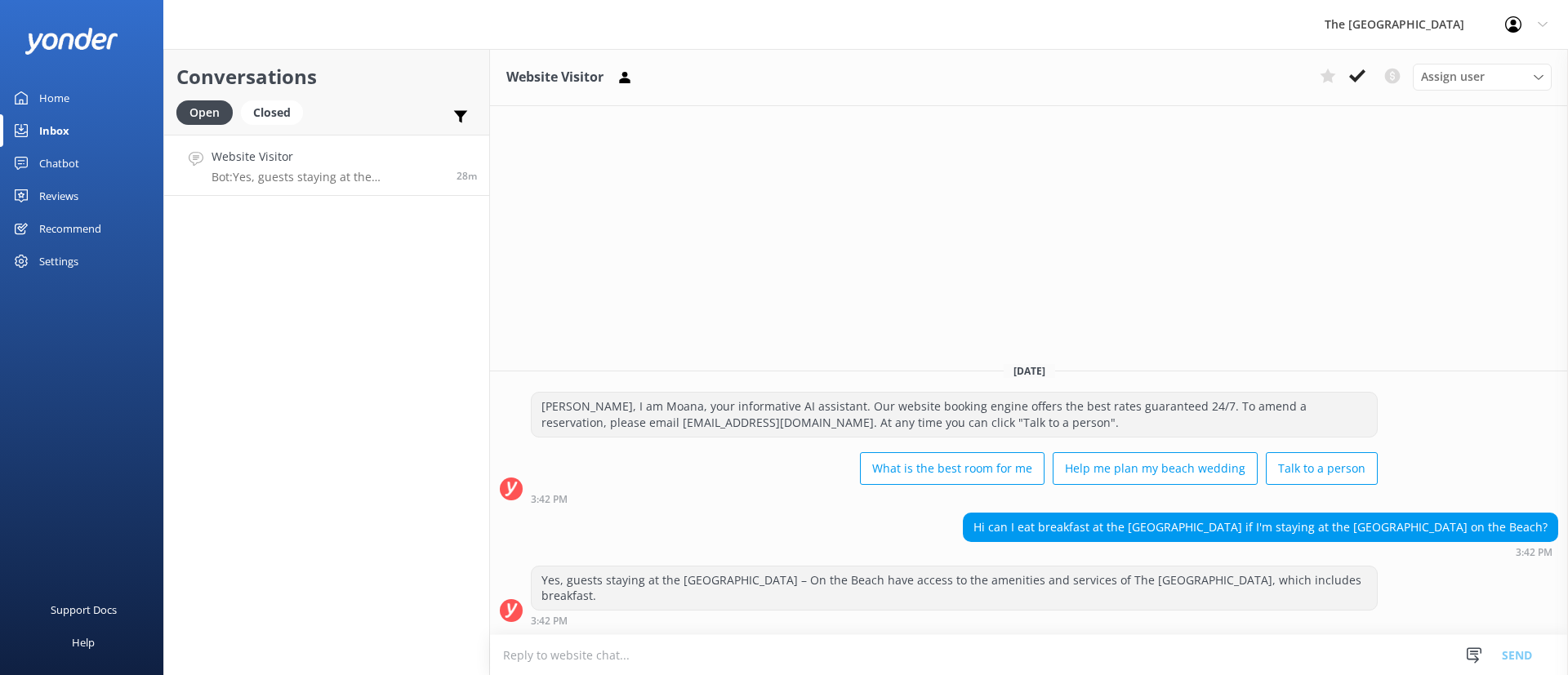
click at [942, 322] on div "Website Visitor Assign user Rarotongan Tata [PERSON_NAME] Laisa [PERSON_NAME] […" at bounding box center [1029, 361] width 1078 height 626
click at [1365, 81] on button at bounding box center [1357, 76] width 30 height 25
